Goal: Task Accomplishment & Management: Manage account settings

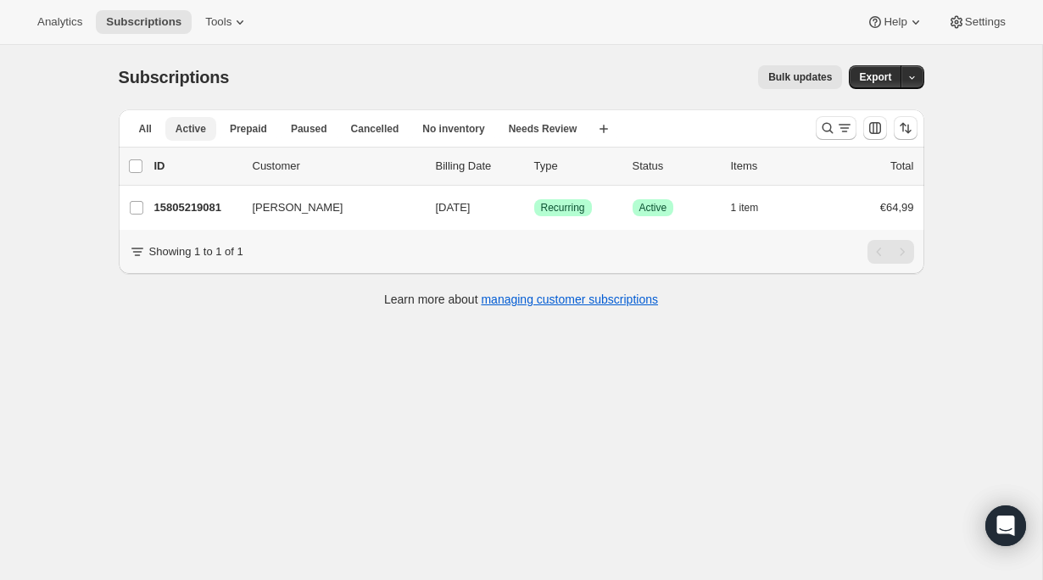
click at [194, 129] on span "Active" at bounding box center [191, 129] width 31 height 14
click at [825, 126] on icon "Search and filter results" at bounding box center [827, 128] width 17 height 17
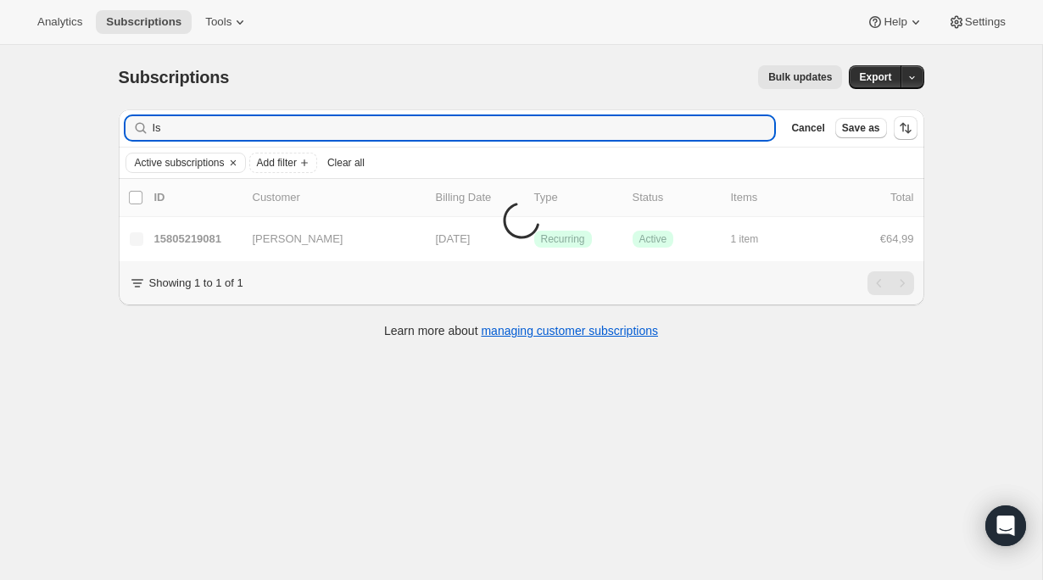
type input "I"
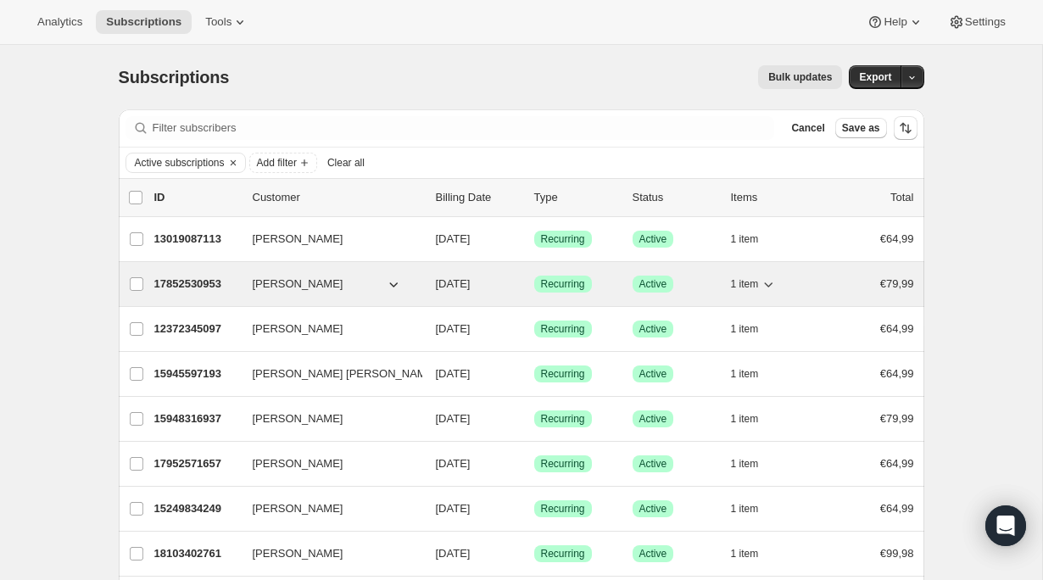
click at [213, 286] on p "17852530953" at bounding box center [196, 284] width 85 height 17
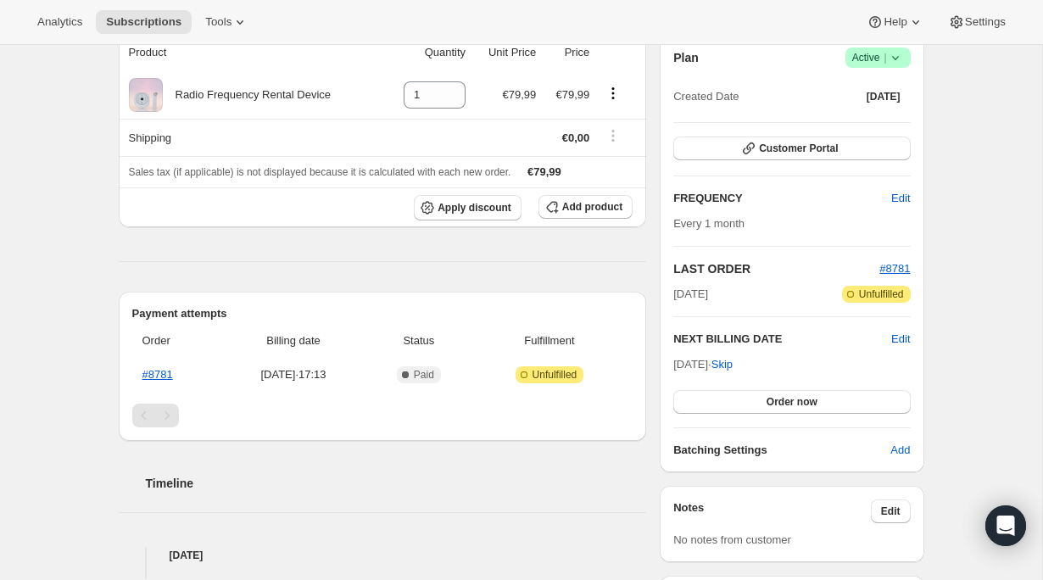
scroll to position [182, 0]
